Goal: Transaction & Acquisition: Purchase product/service

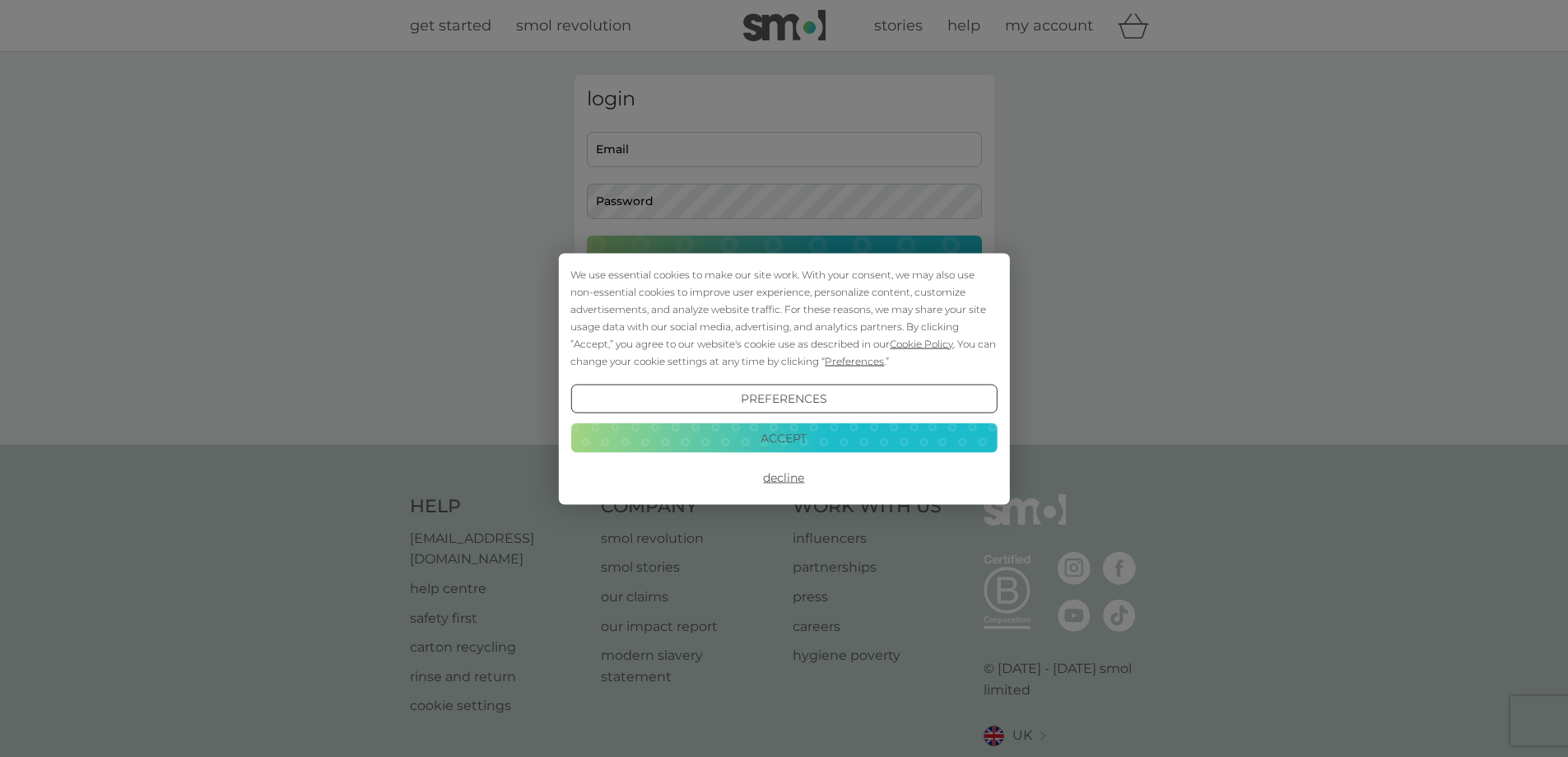
type input "[EMAIL_ADDRESS][DOMAIN_NAME]"
click at [749, 436] on button "Accept" at bounding box center [783, 438] width 427 height 30
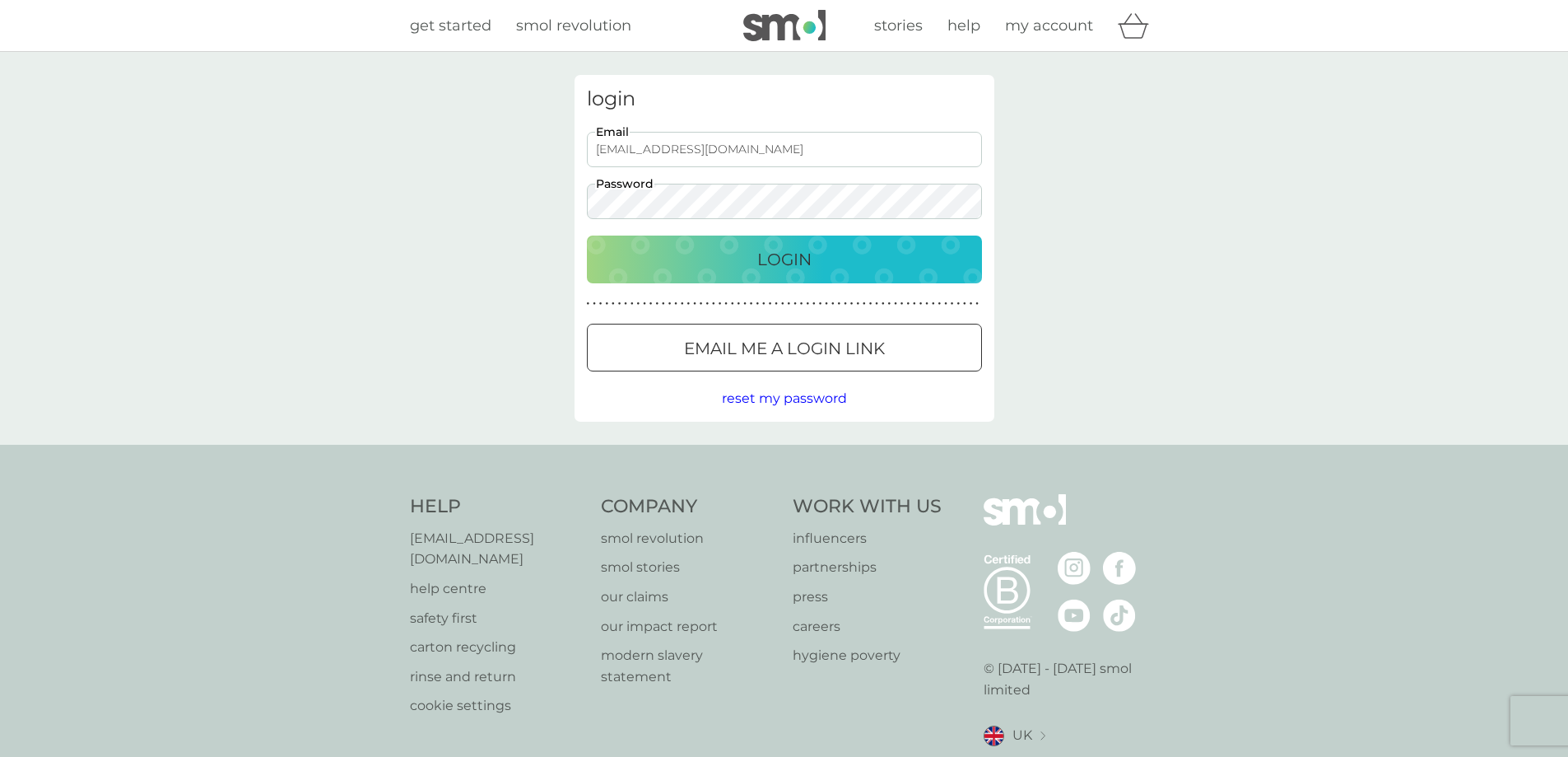
click at [800, 266] on p "Login" at bounding box center [785, 259] width 54 height 26
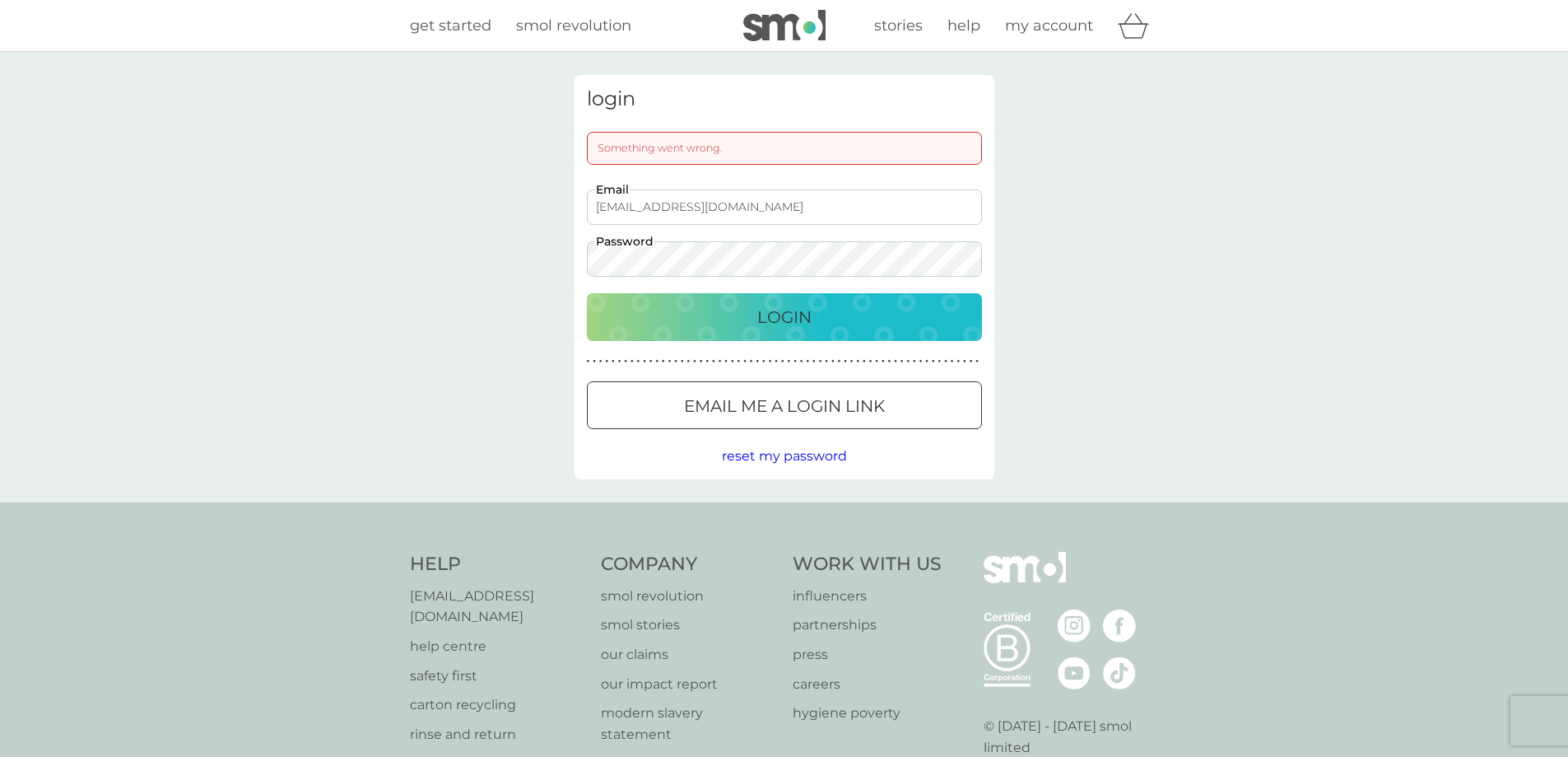
click at [695, 144] on div "Something went wrong." at bounding box center [784, 149] width 395 height 33
click at [894, 324] on div "Login" at bounding box center [784, 317] width 362 height 26
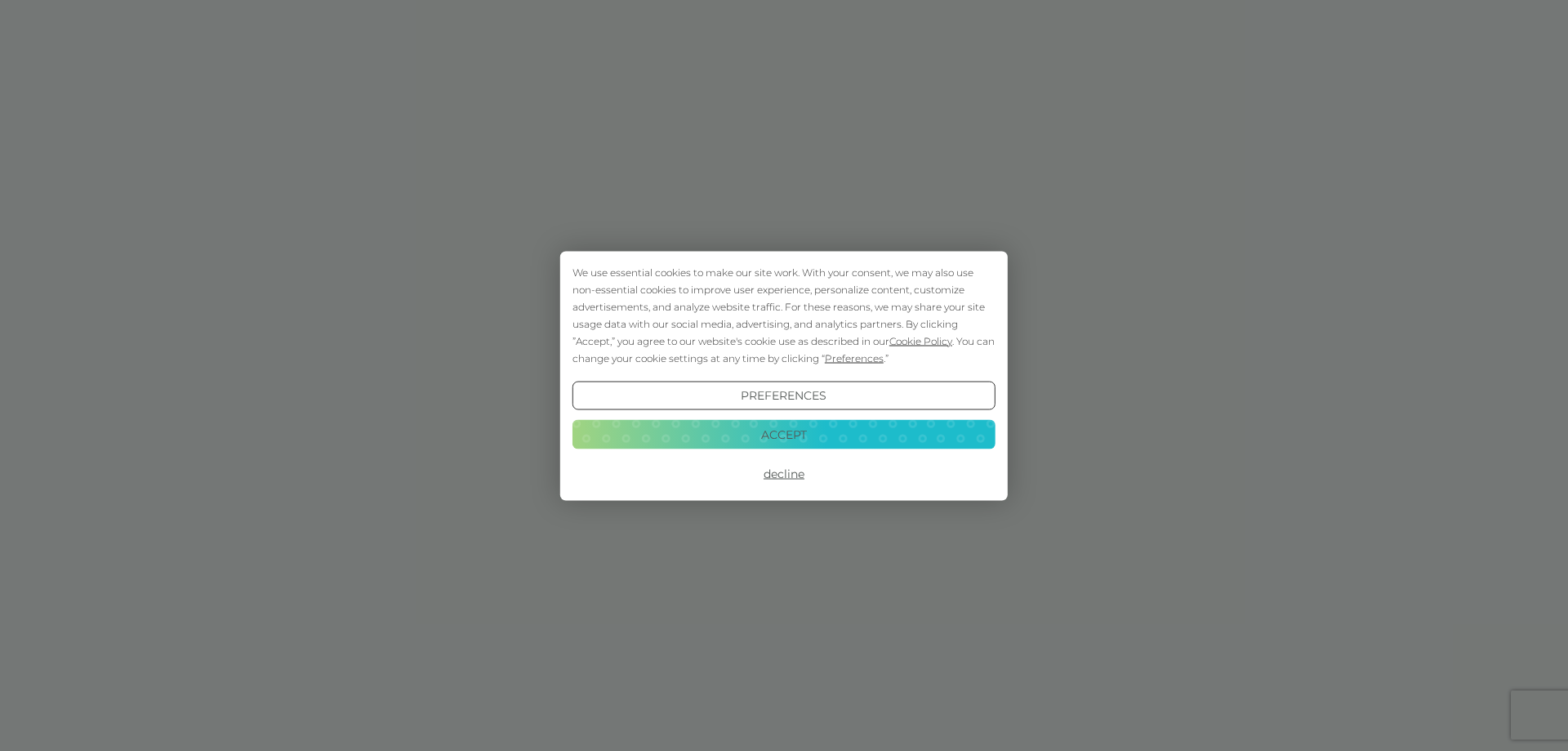
click at [778, 431] on button "Accept" at bounding box center [784, 435] width 423 height 29
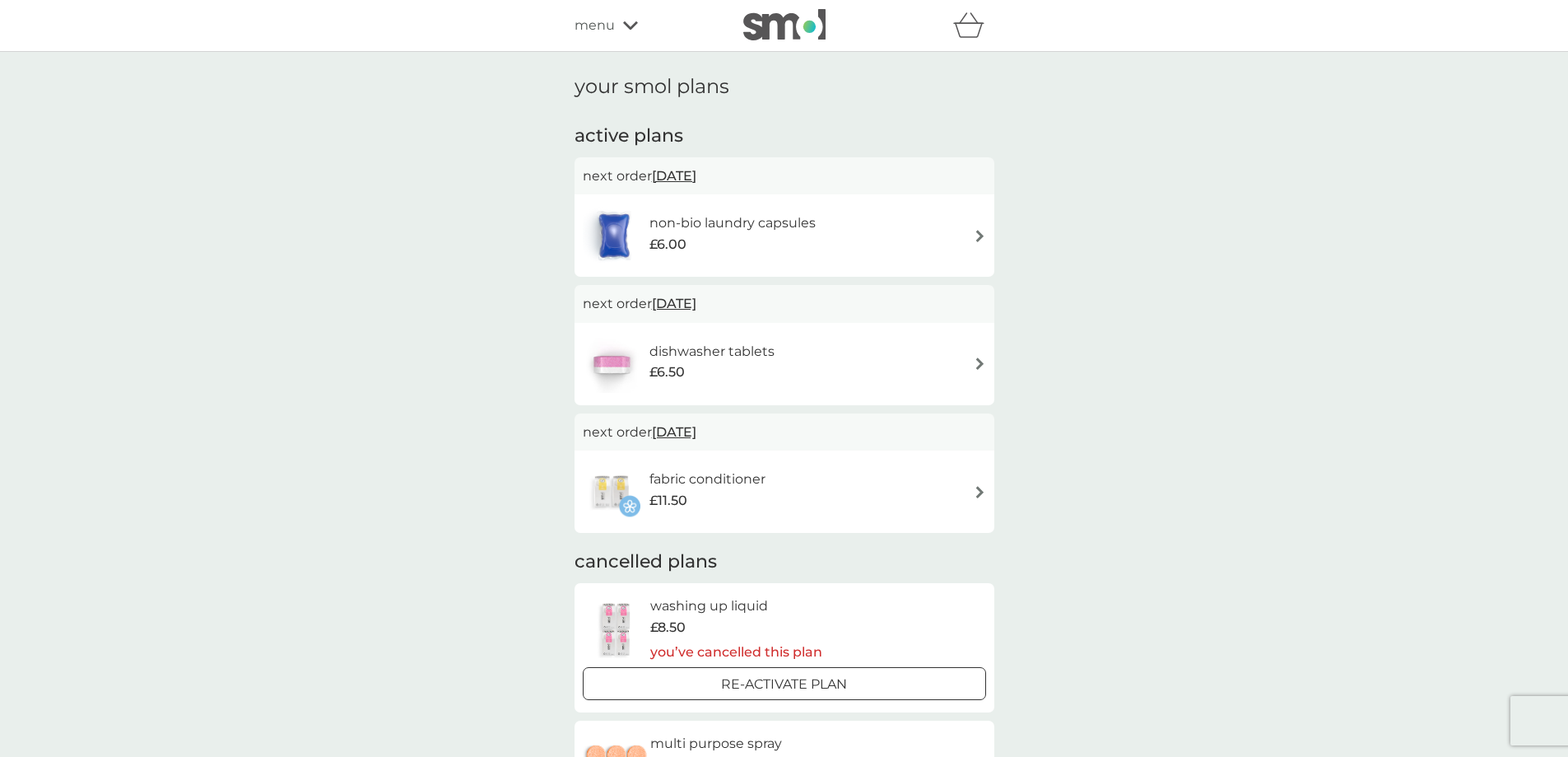
click at [984, 241] on img at bounding box center [980, 235] width 12 height 12
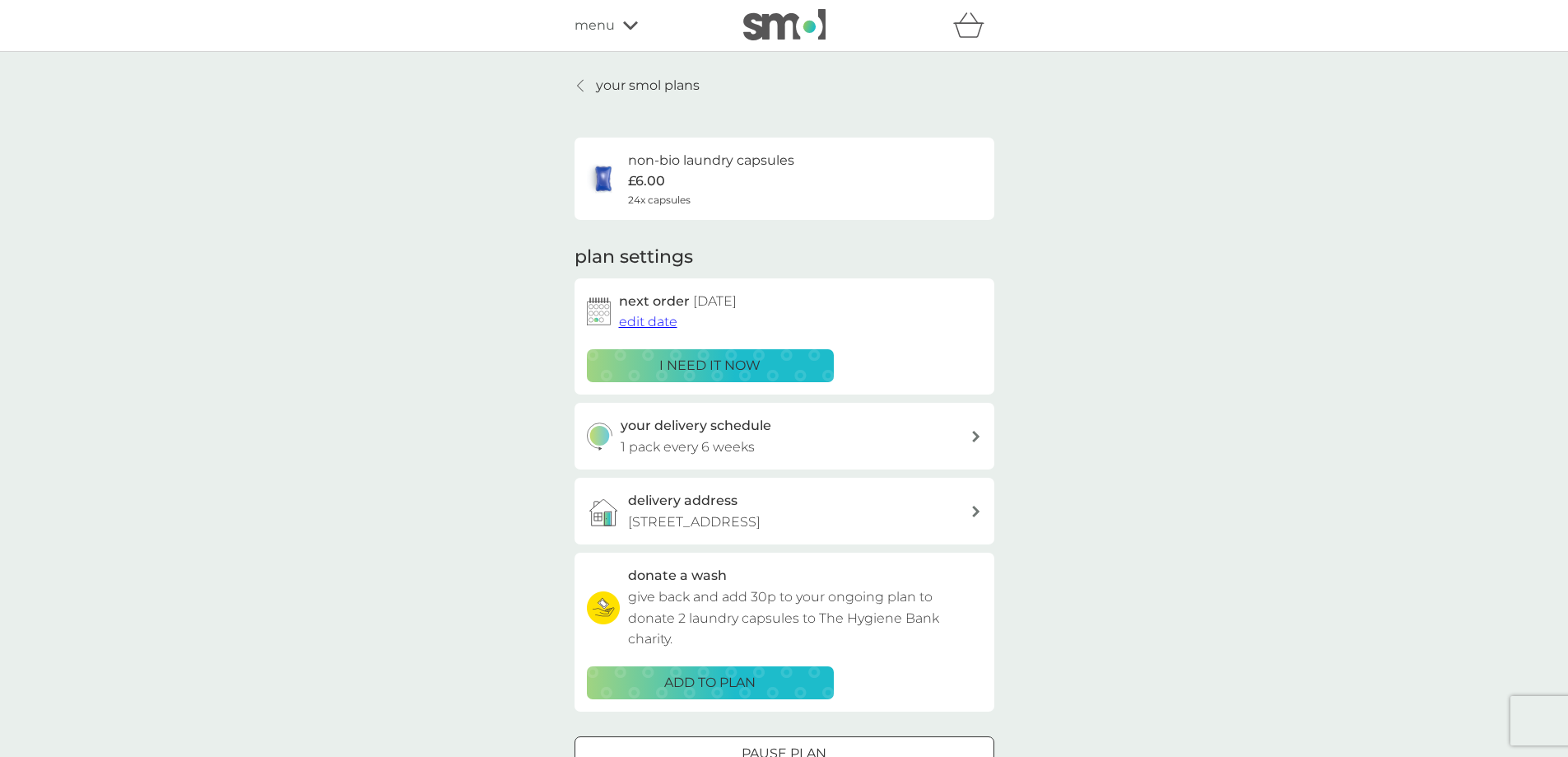
click at [709, 371] on p "i need it now" at bounding box center [710, 366] width 102 height 21
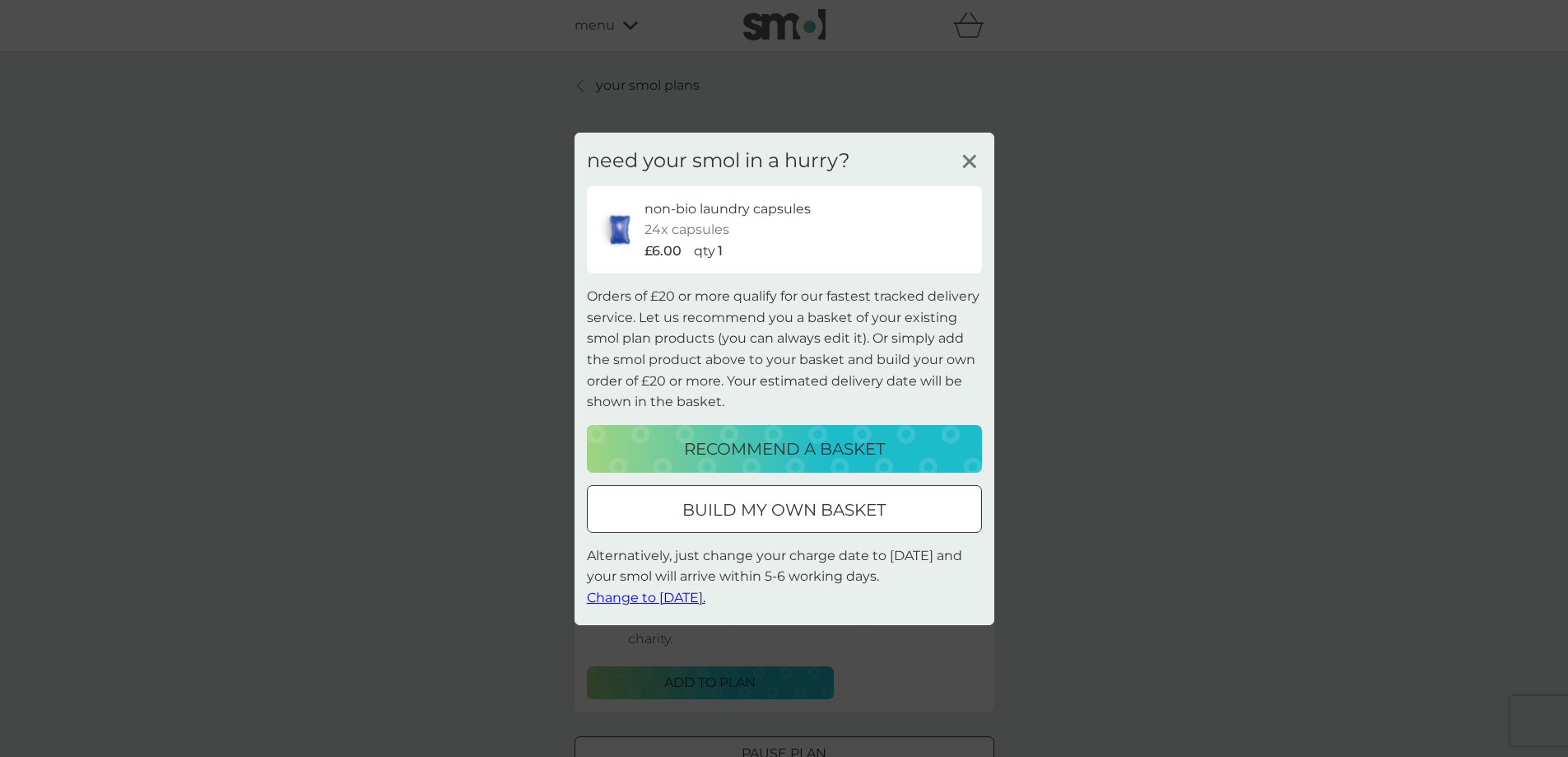
click at [817, 444] on p "recommend a basket" at bounding box center [784, 449] width 201 height 26
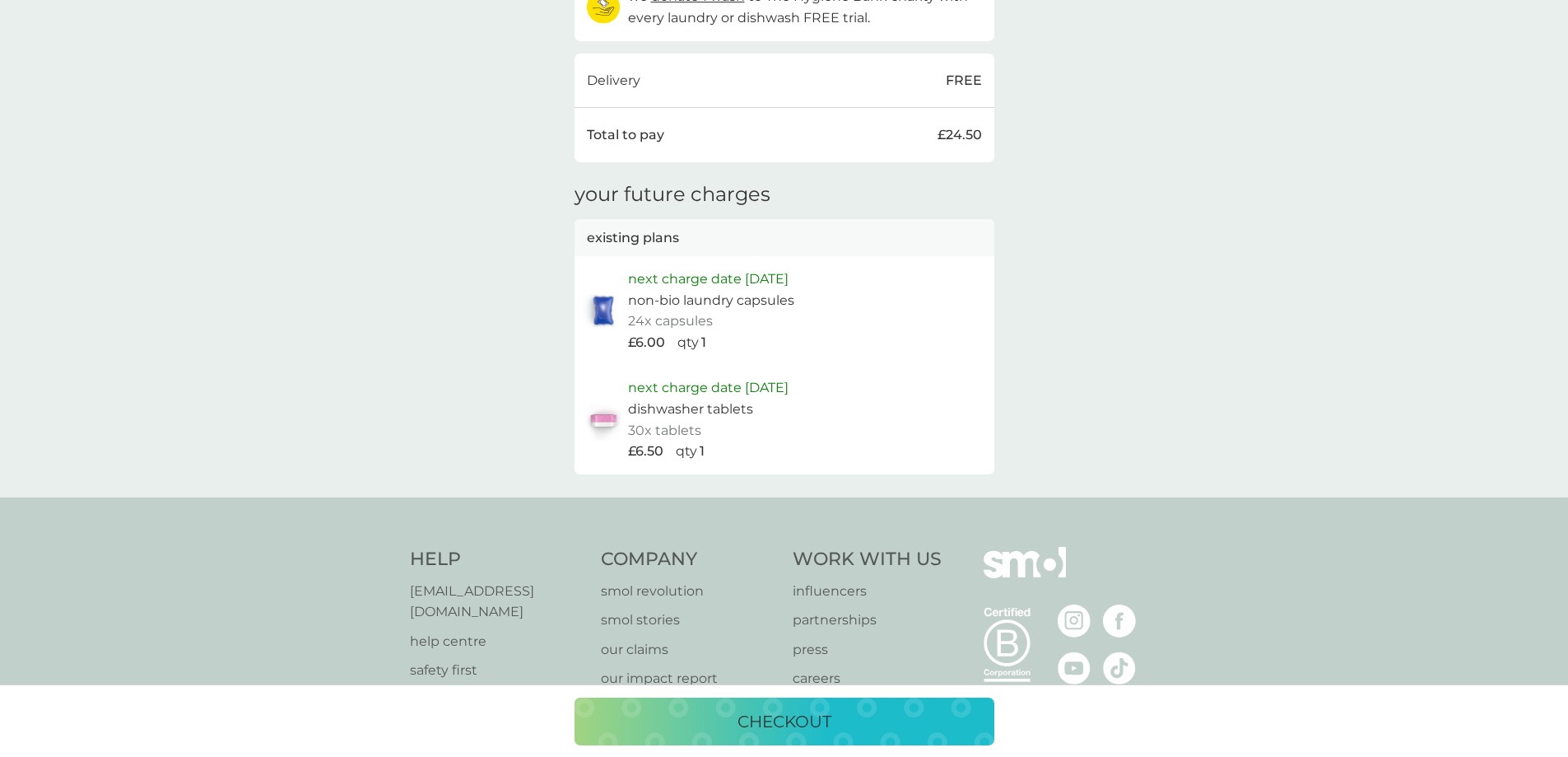
scroll to position [618, 0]
click at [832, 712] on div "checkout" at bounding box center [784, 722] width 387 height 26
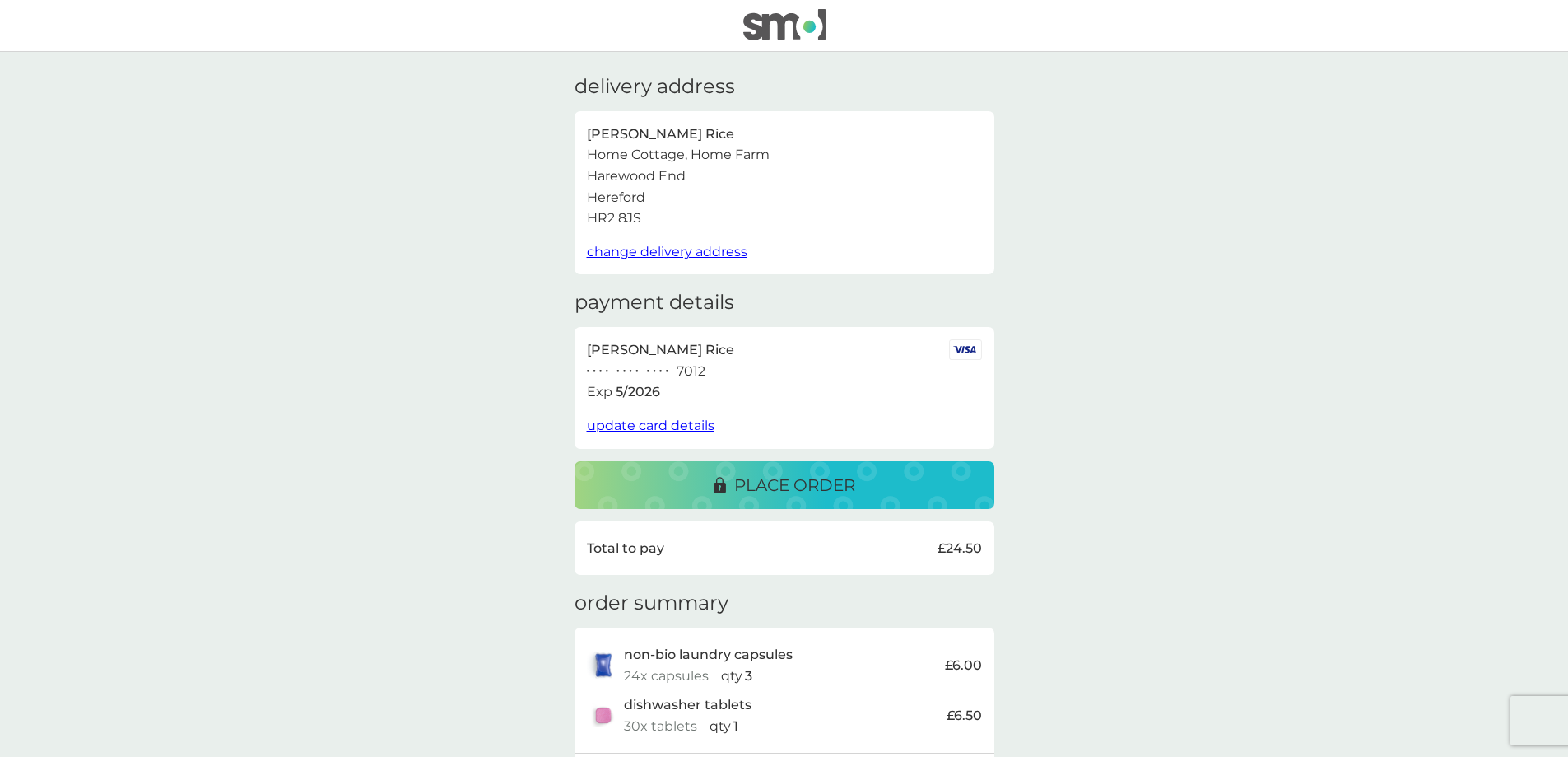
click at [776, 487] on p "place order" at bounding box center [795, 485] width 121 height 26
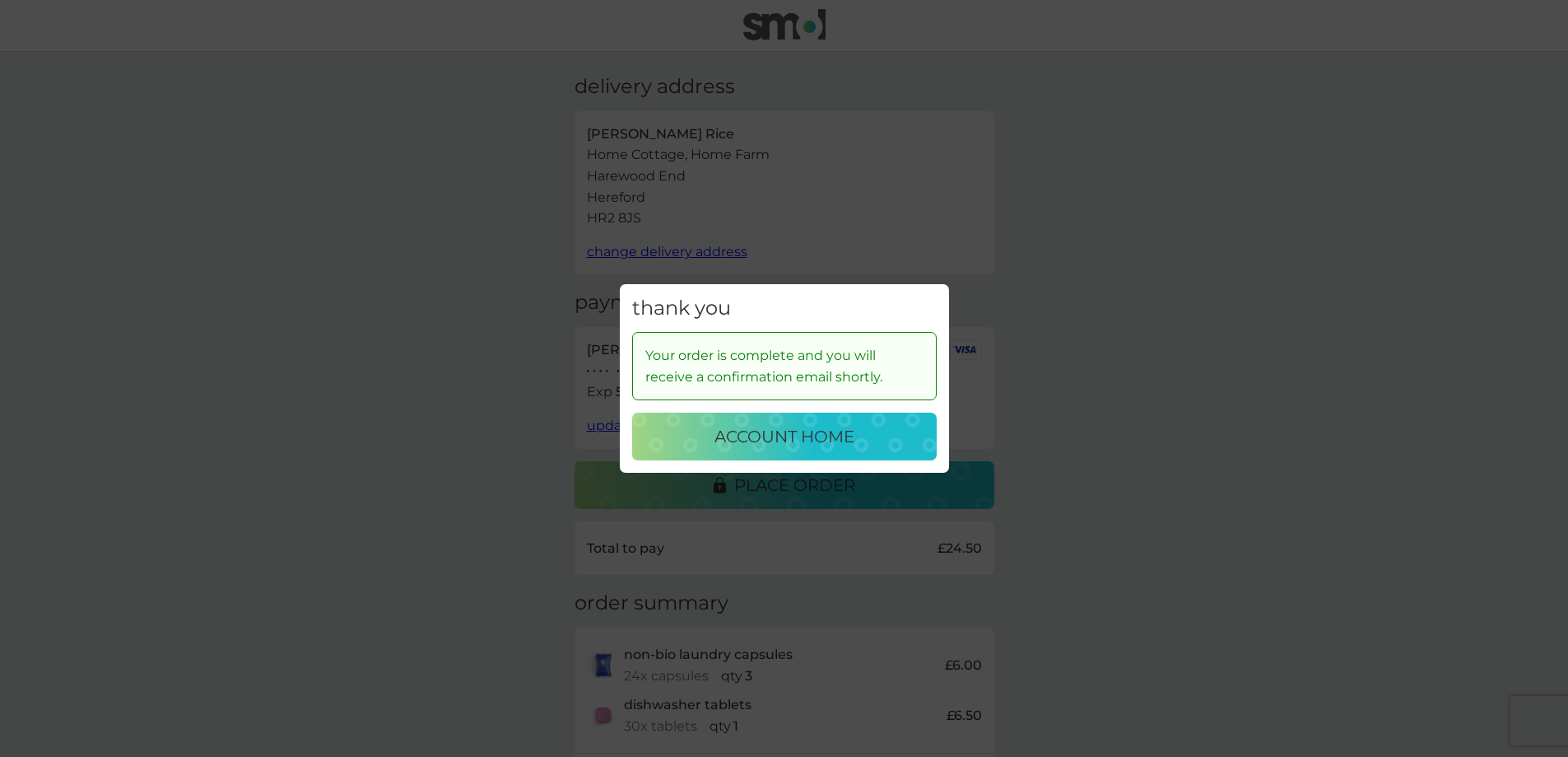
click at [795, 442] on p "account home" at bounding box center [785, 437] width 140 height 26
